Goal: Task Accomplishment & Management: Use online tool/utility

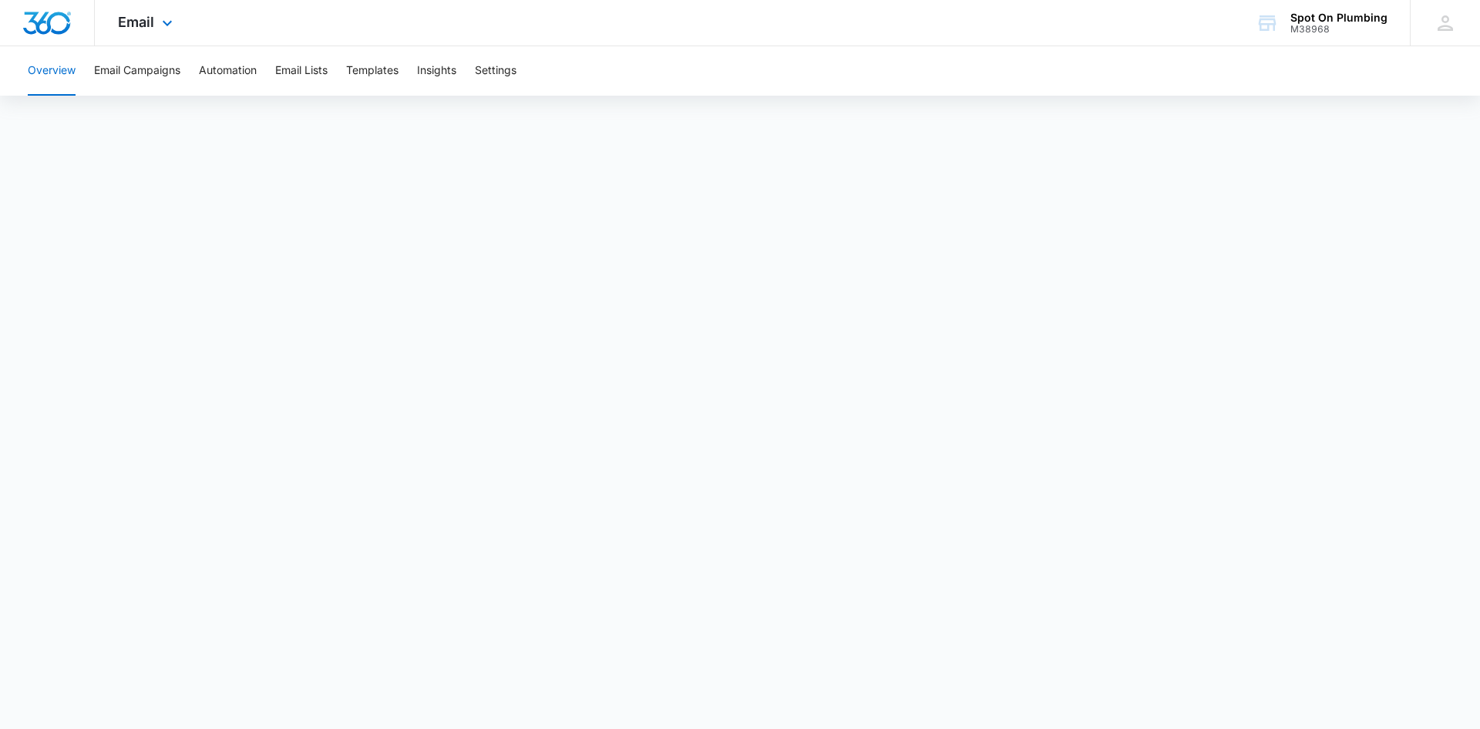
click at [144, 35] on div "Email Apps Reputation Websites Forms CRM Email Social POS Content Ads Intellige…" at bounding box center [147, 22] width 105 height 45
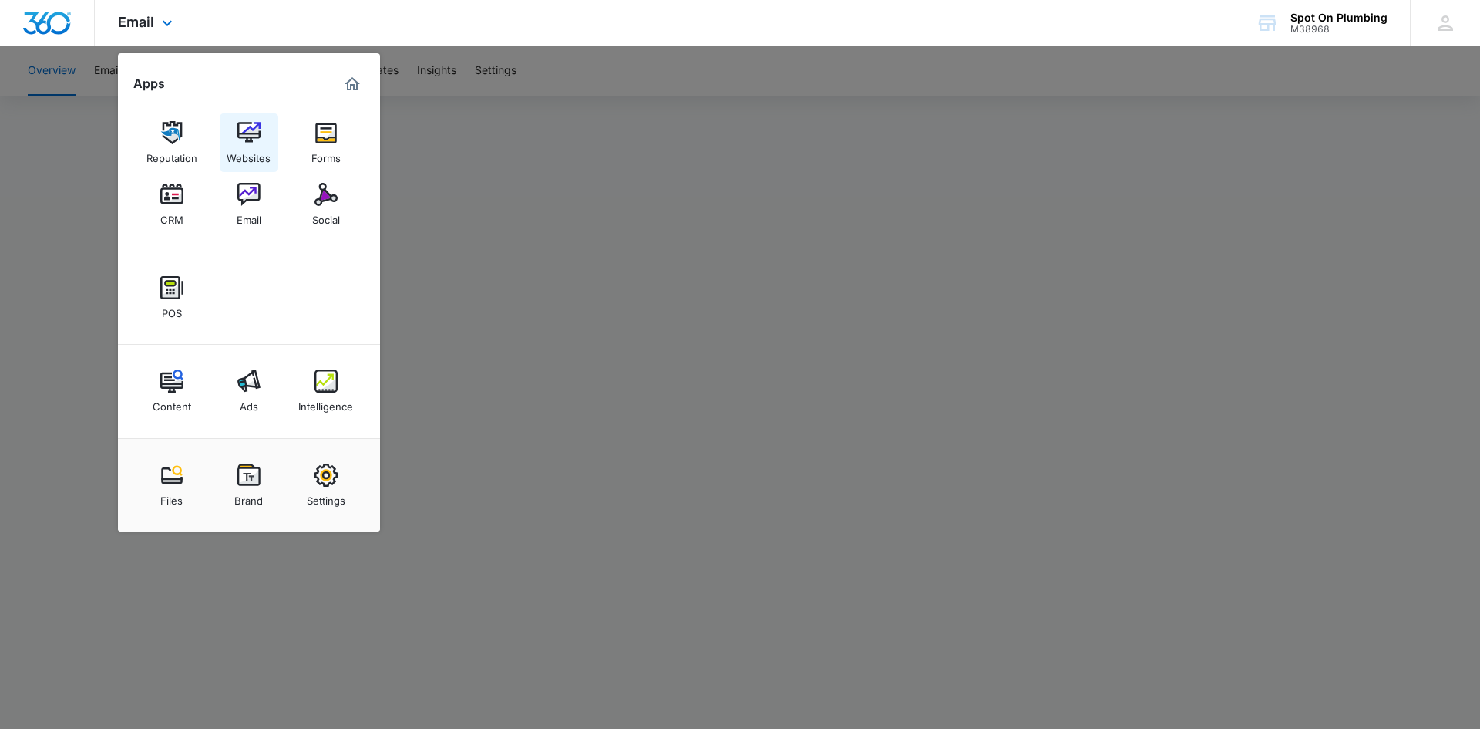
click at [248, 152] on div "Websites" at bounding box center [249, 154] width 44 height 20
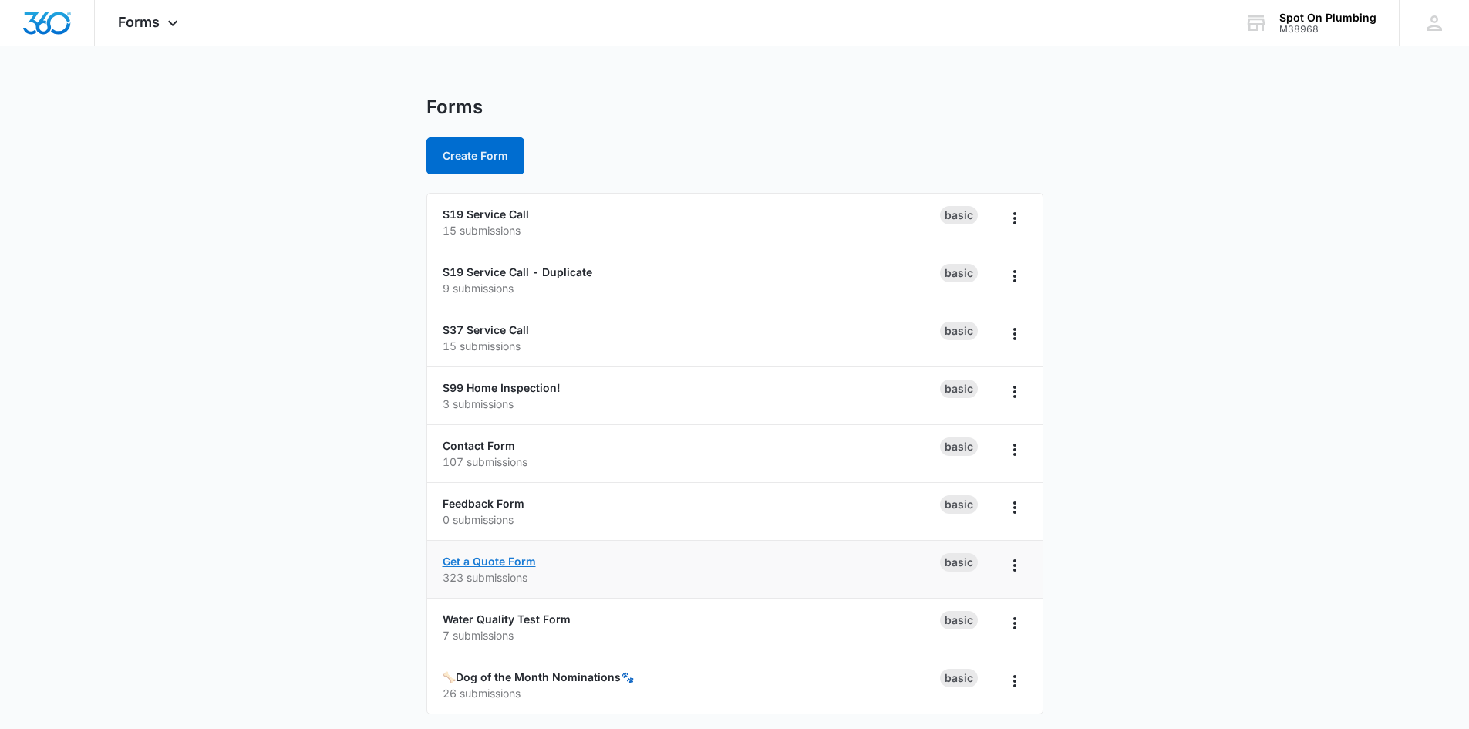
click at [476, 561] on link "Get a Quote Form" at bounding box center [489, 560] width 93 height 13
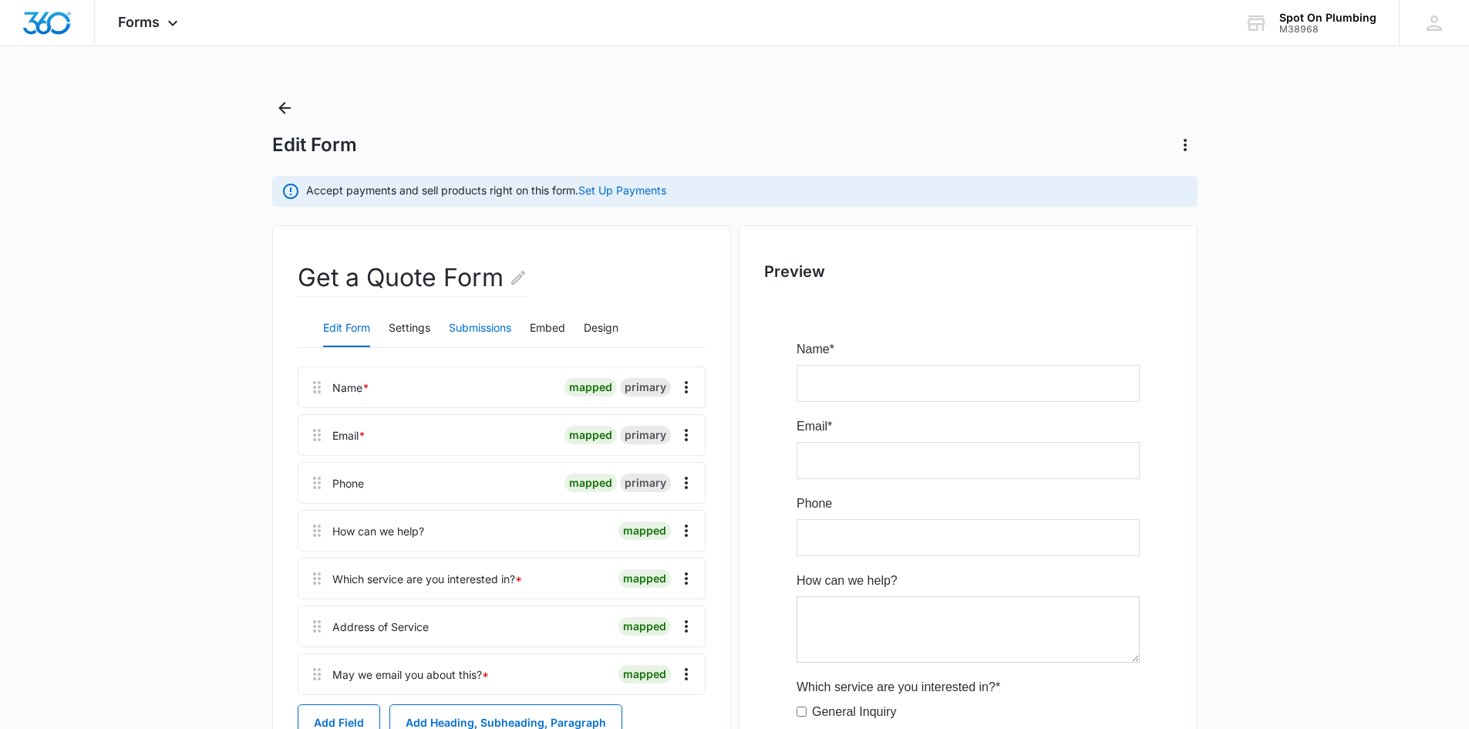
click at [476, 323] on button "Submissions" at bounding box center [480, 328] width 62 height 37
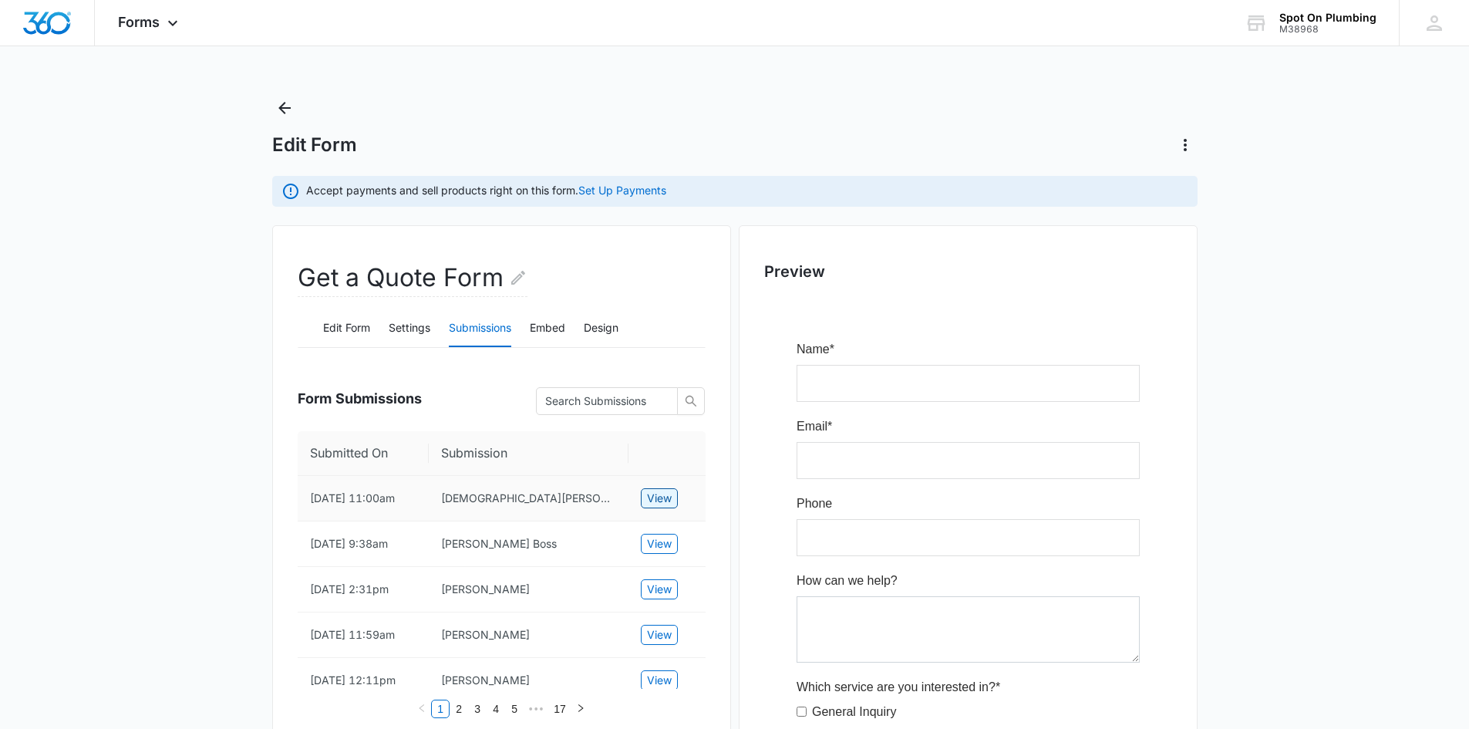
click at [652, 492] on span "View" at bounding box center [659, 498] width 25 height 17
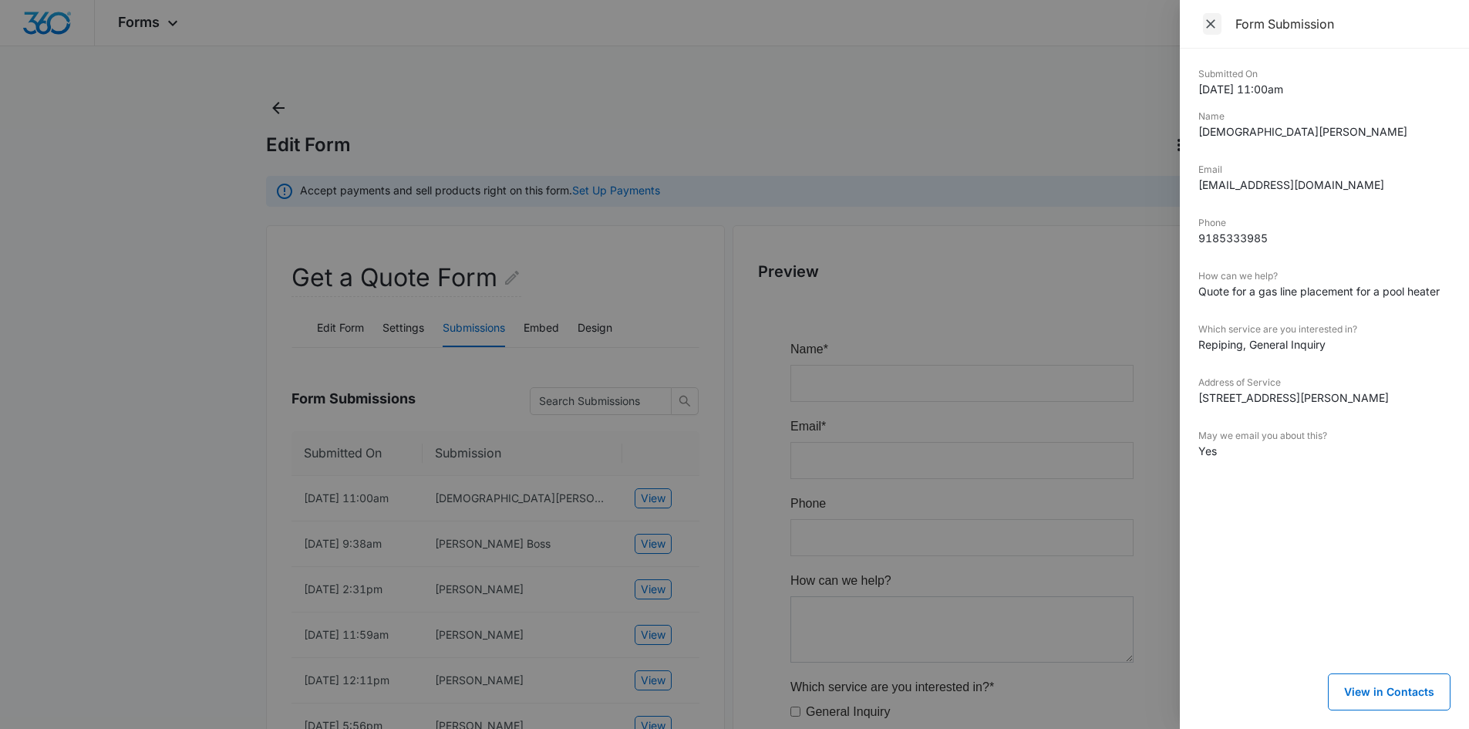
click at [1203, 20] on icon "Close" at bounding box center [1210, 23] width 15 height 15
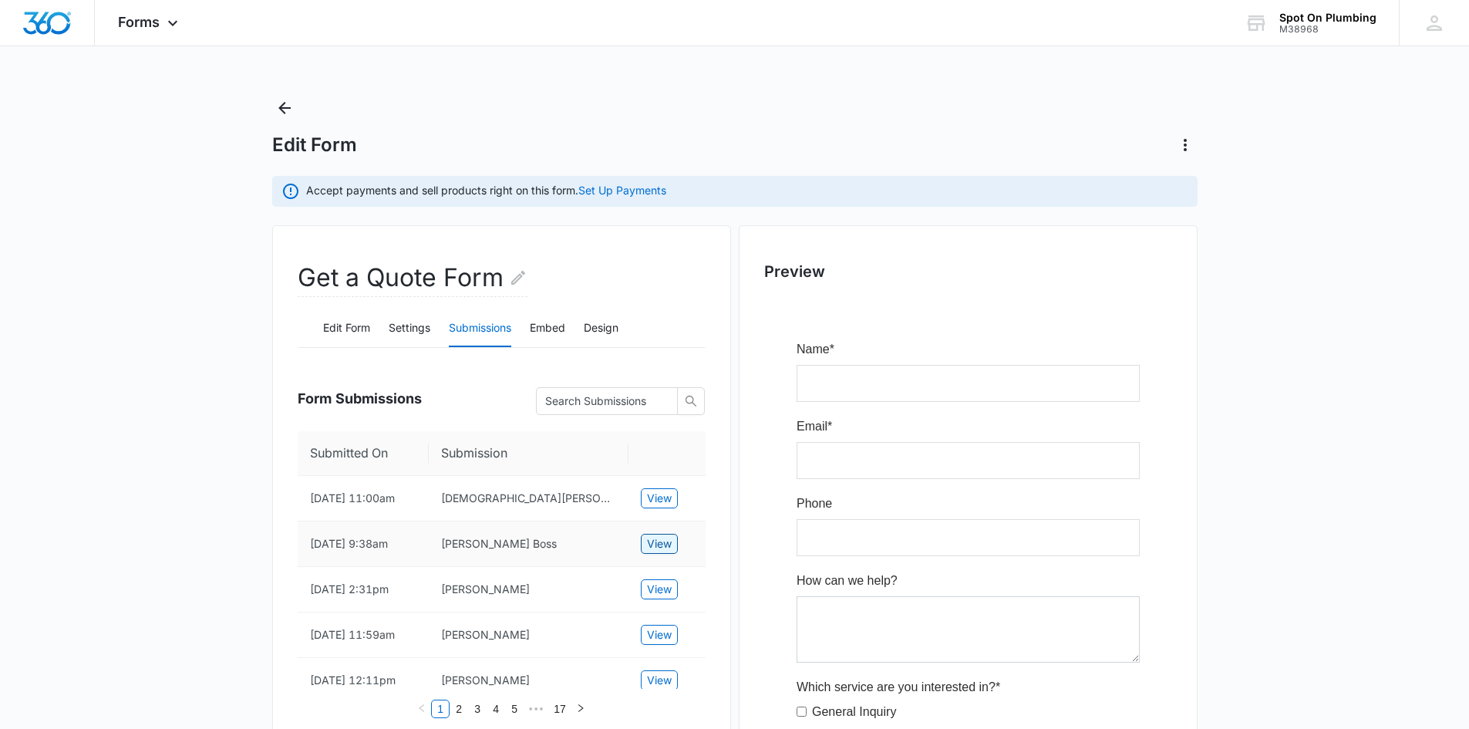
click at [659, 544] on span "View" at bounding box center [659, 543] width 25 height 17
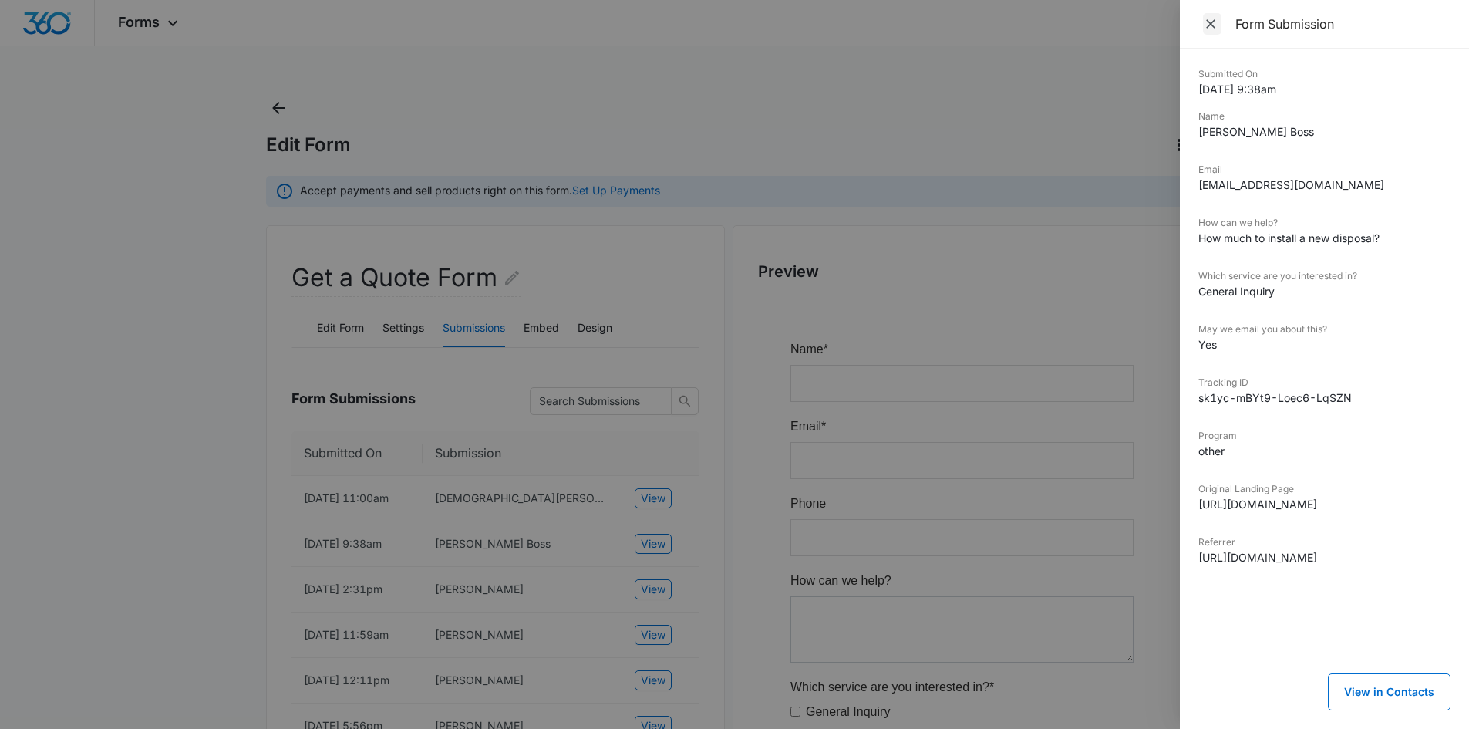
click at [1209, 26] on icon "Close" at bounding box center [1210, 23] width 9 height 9
